Goal: Find specific page/section: Find specific page/section

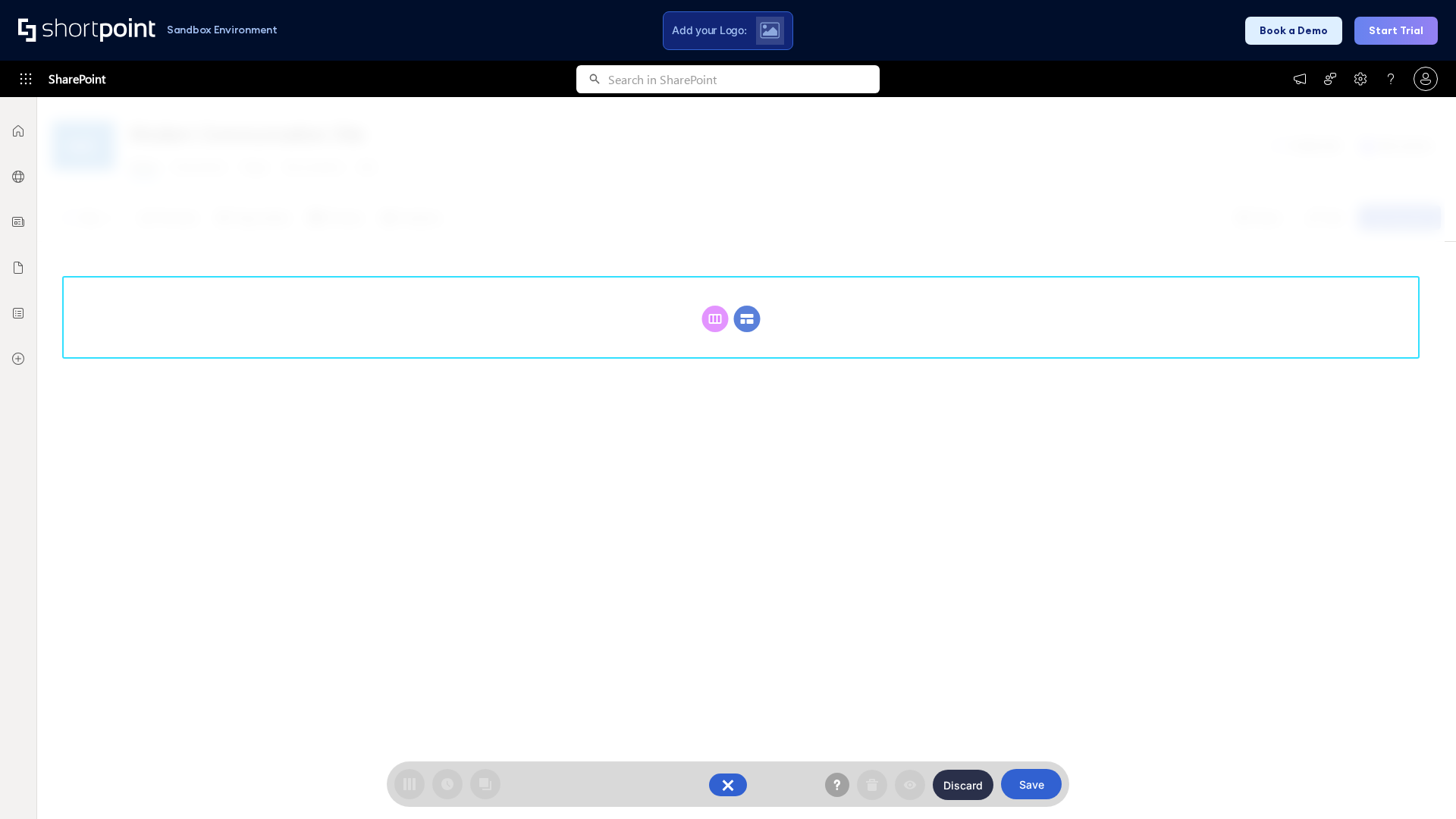
scroll to position [209, 0]
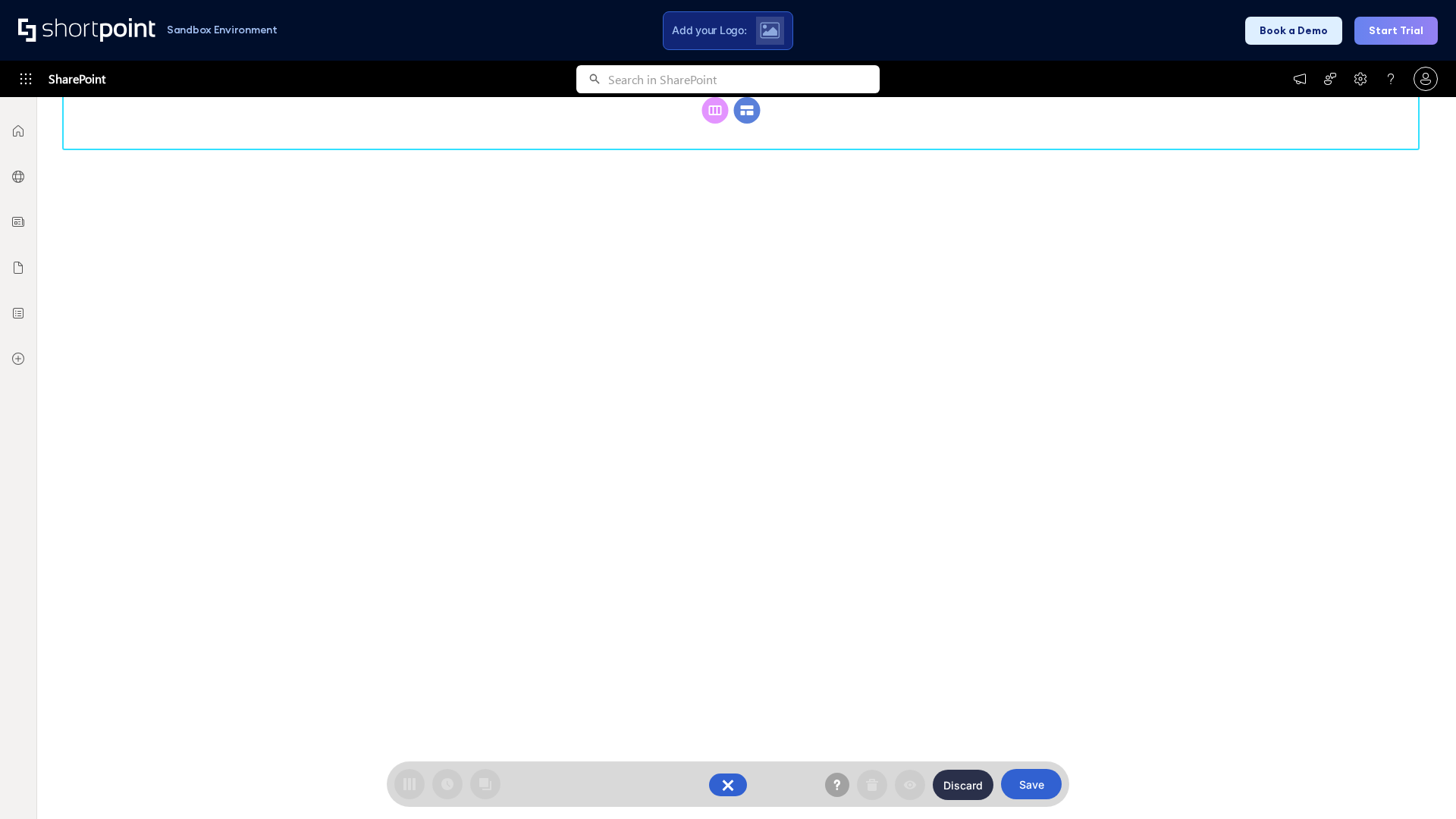
click at [747, 123] on circle at bounding box center [747, 110] width 27 height 27
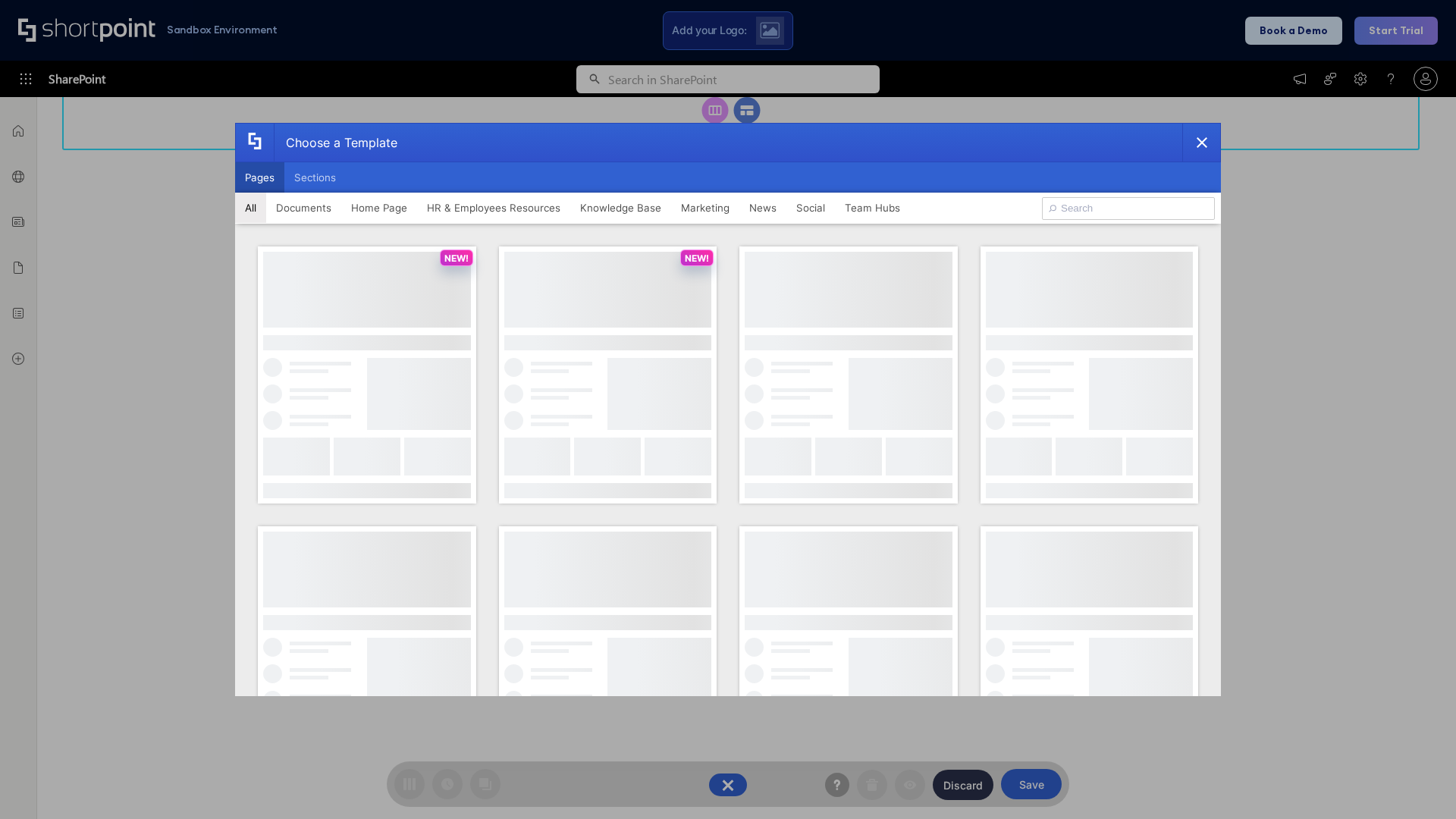
scroll to position [0, 0]
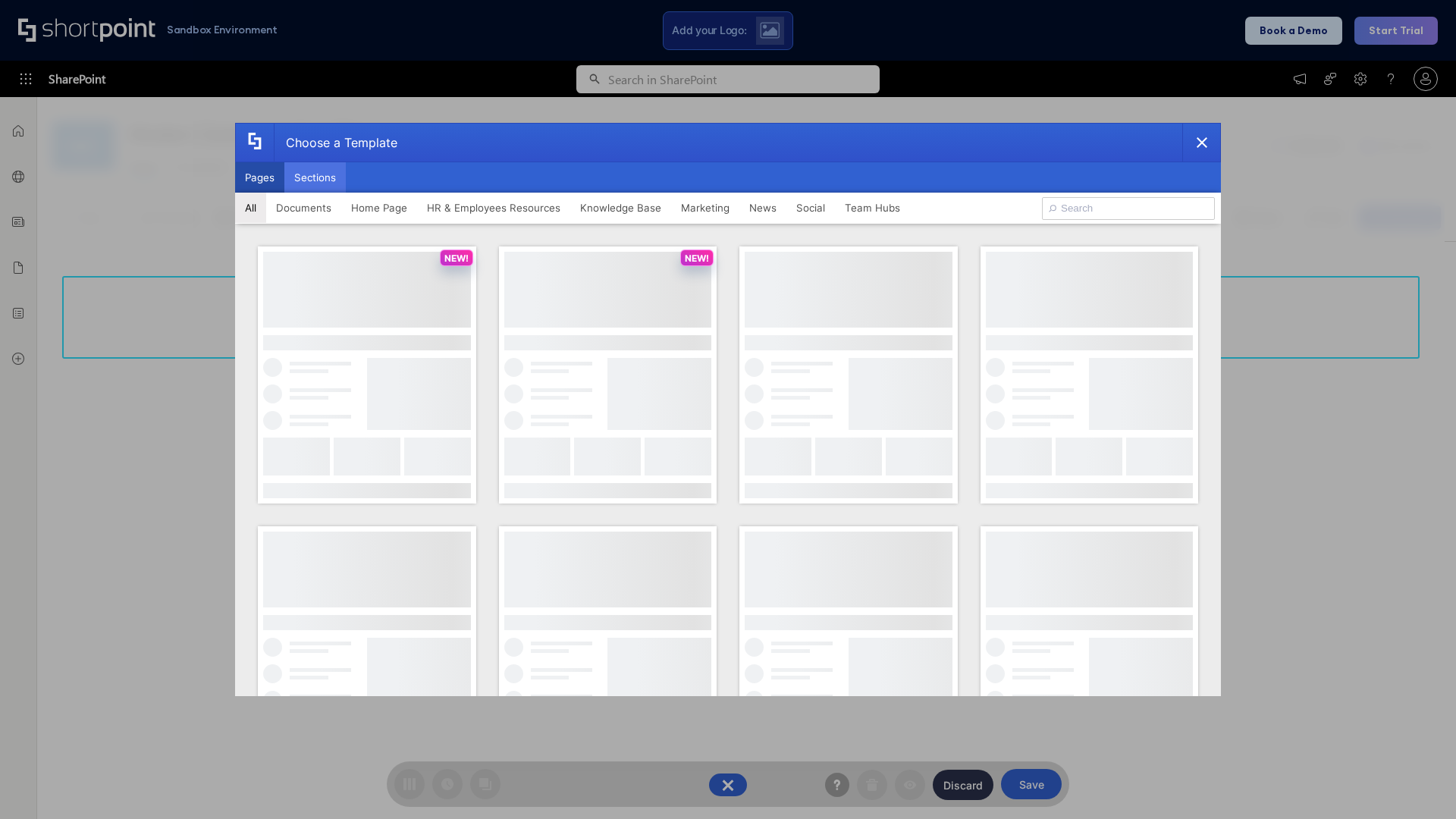
click at [315, 177] on button "Sections" at bounding box center [315, 177] width 62 height 30
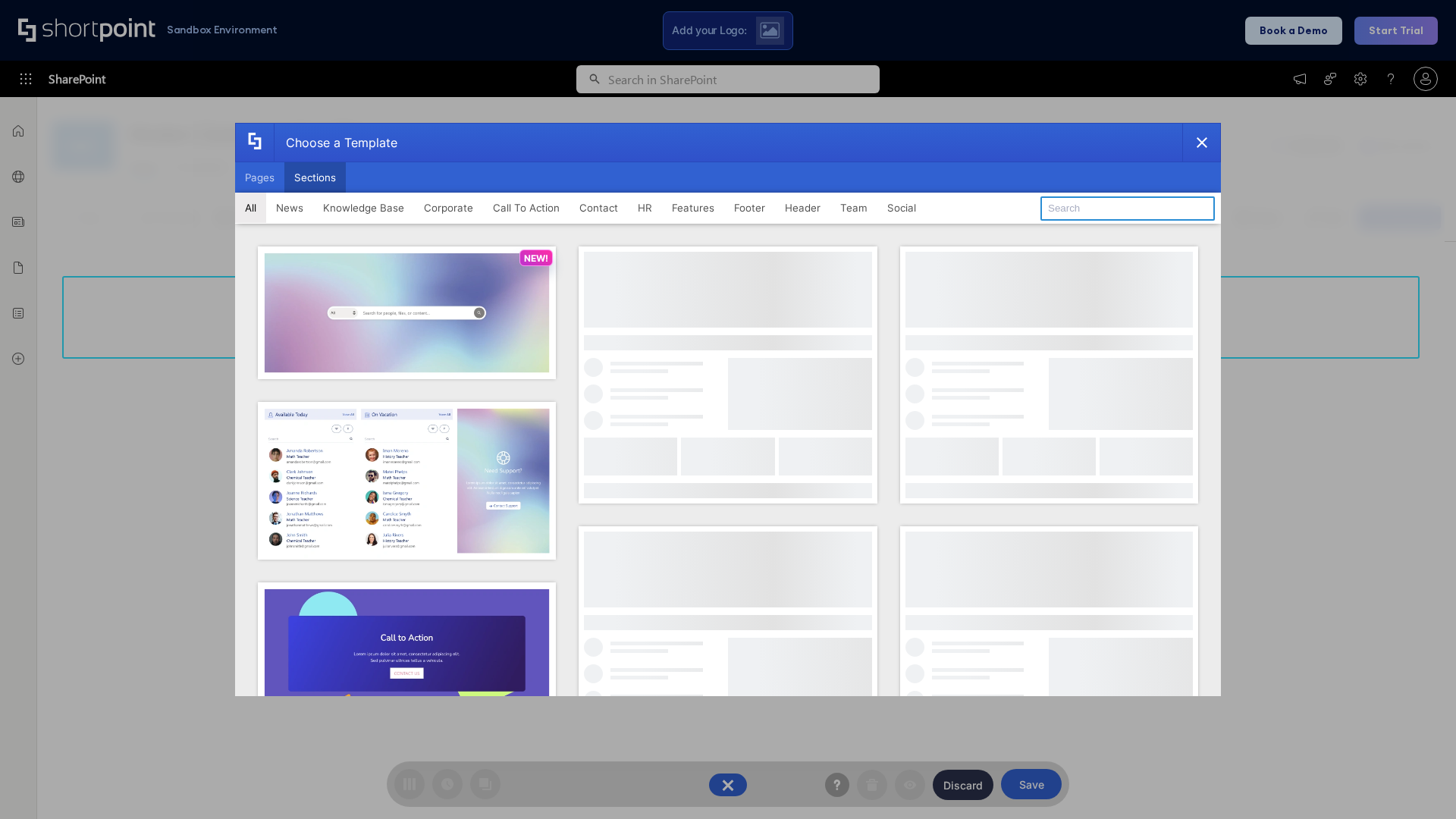
type input "Footer 4"
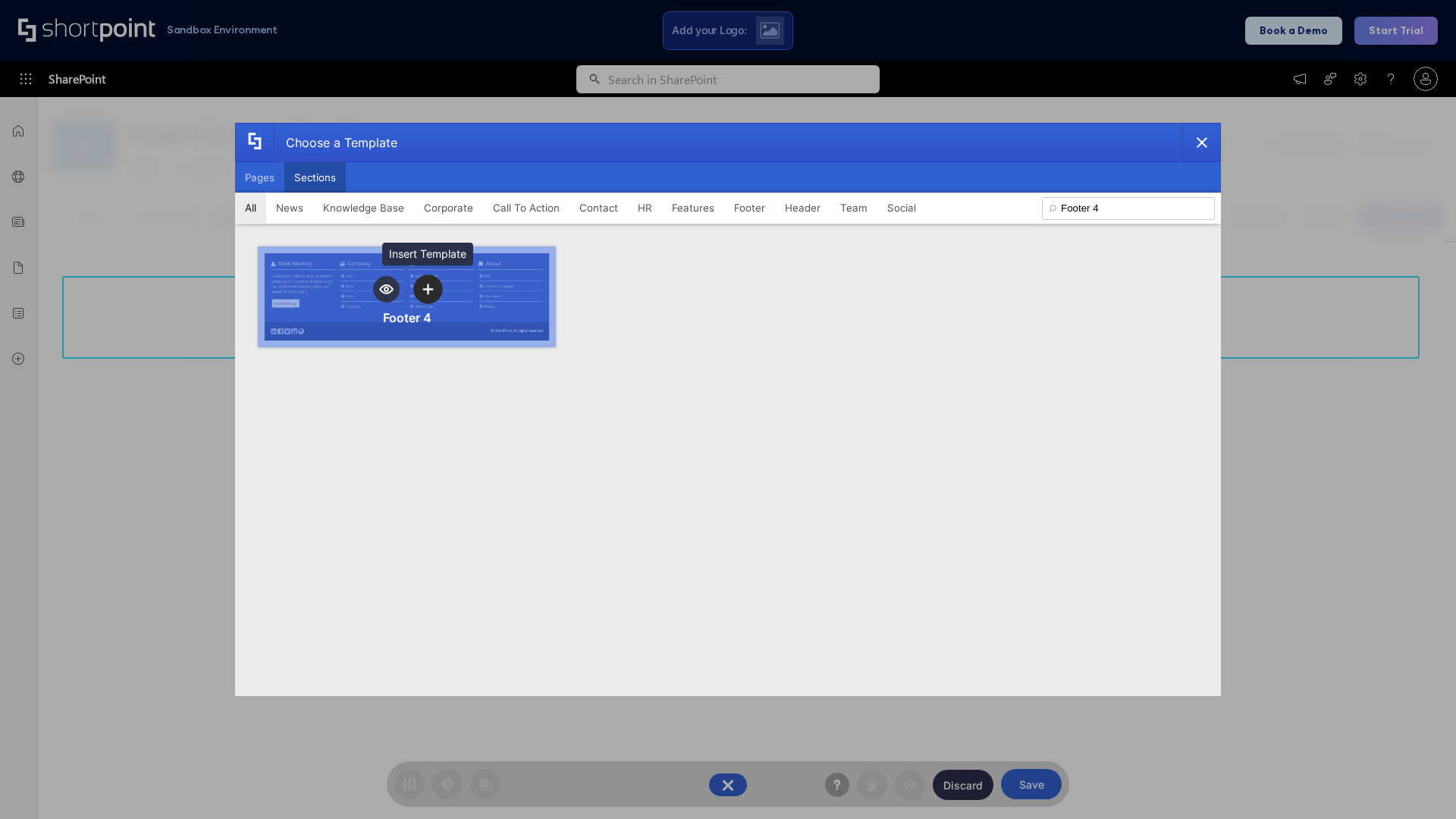
click at [428, 289] on icon "template selector" at bounding box center [428, 289] width 11 height 11
